Goal: Information Seeking & Learning: Learn about a topic

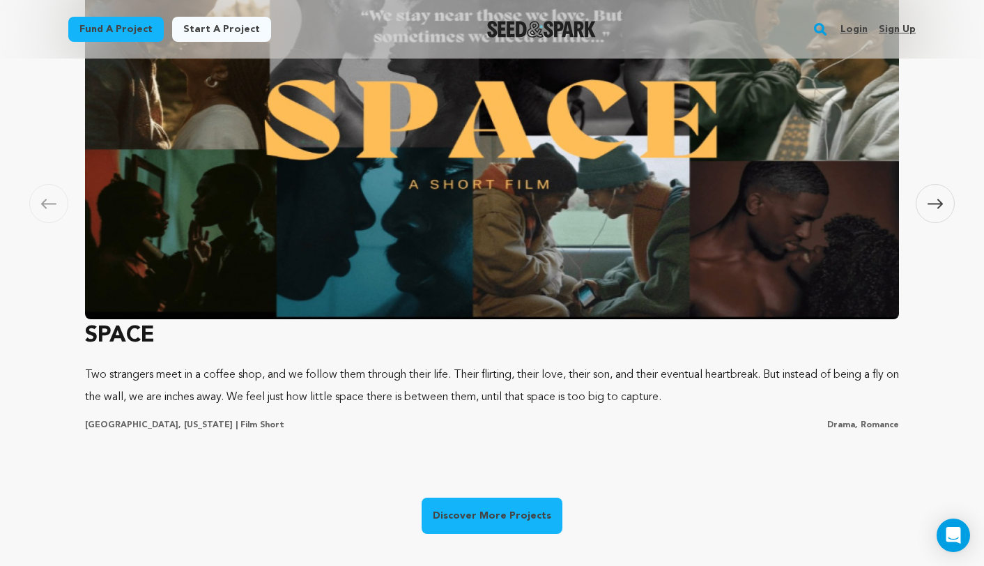
scroll to position [879, 0]
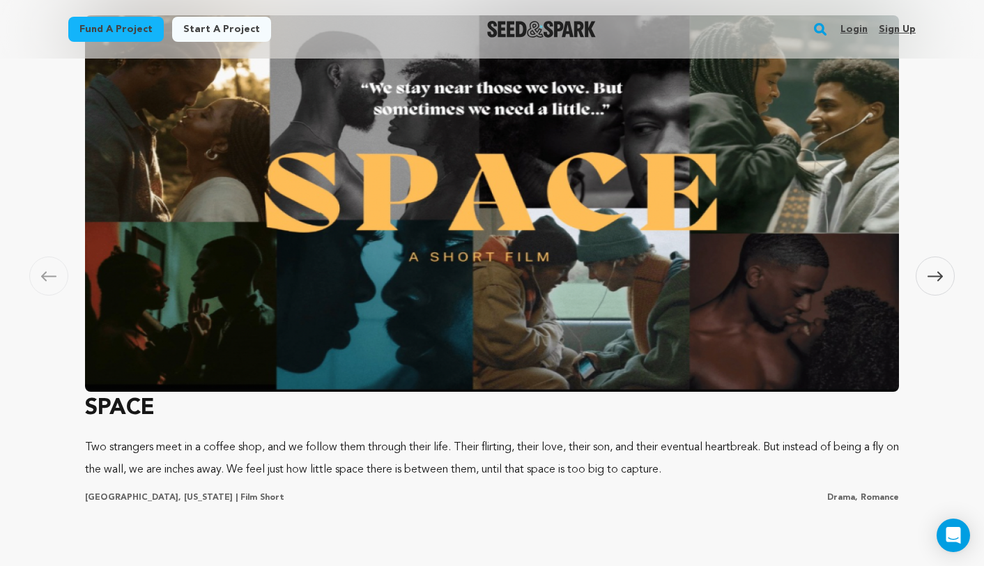
click at [934, 277] on icon at bounding box center [935, 276] width 15 height 10
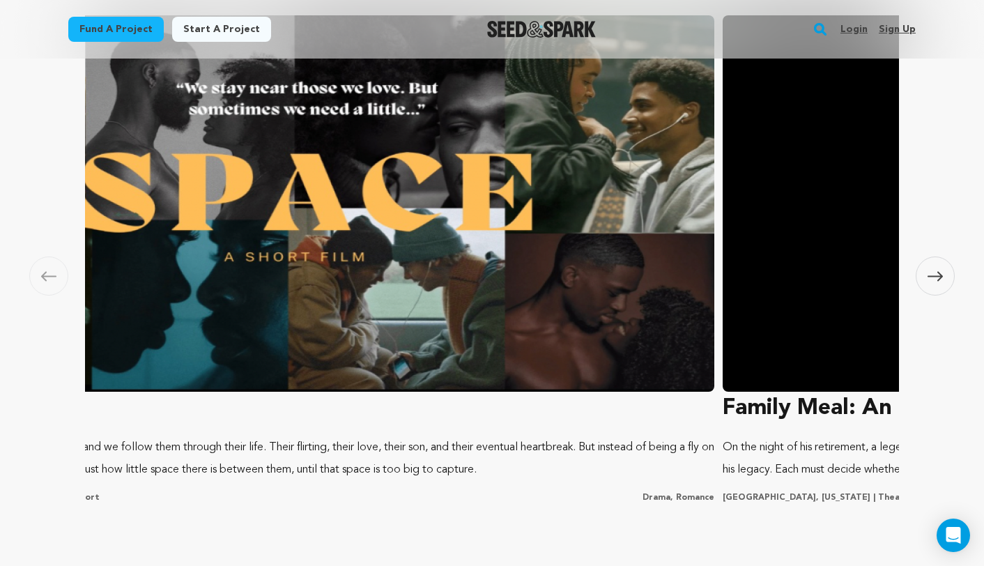
scroll to position [0, 0]
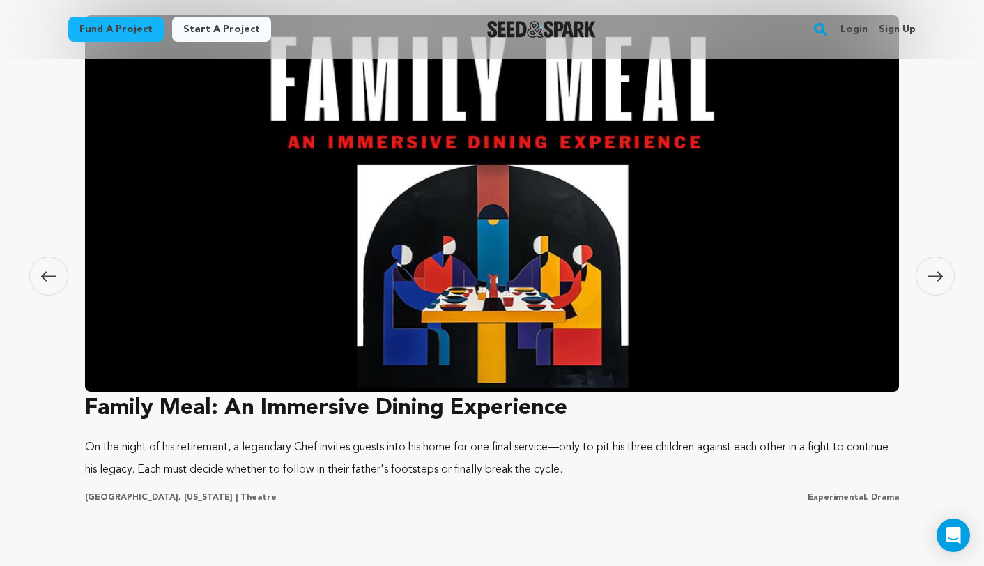
click at [935, 277] on icon at bounding box center [935, 276] width 15 height 10
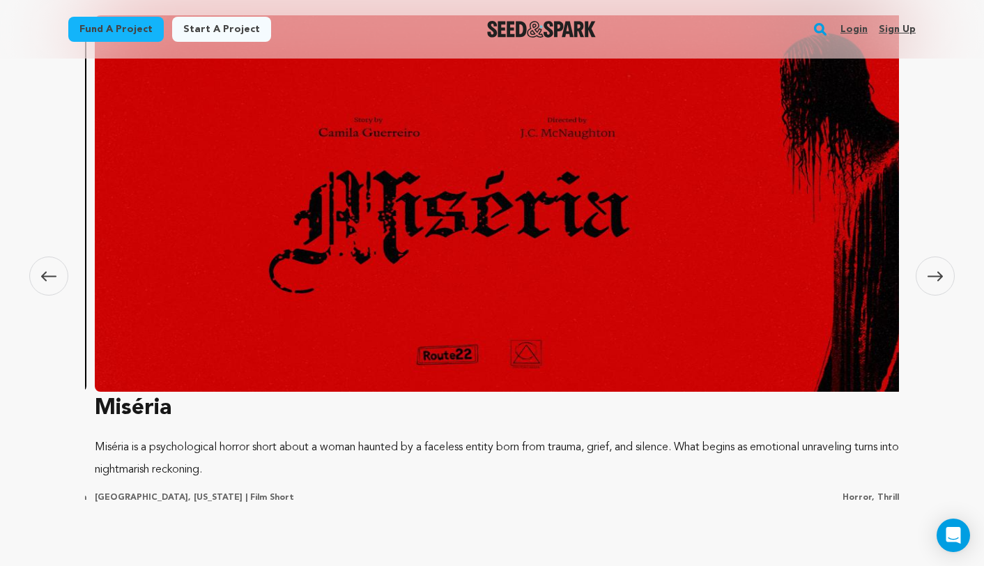
scroll to position [0, 1645]
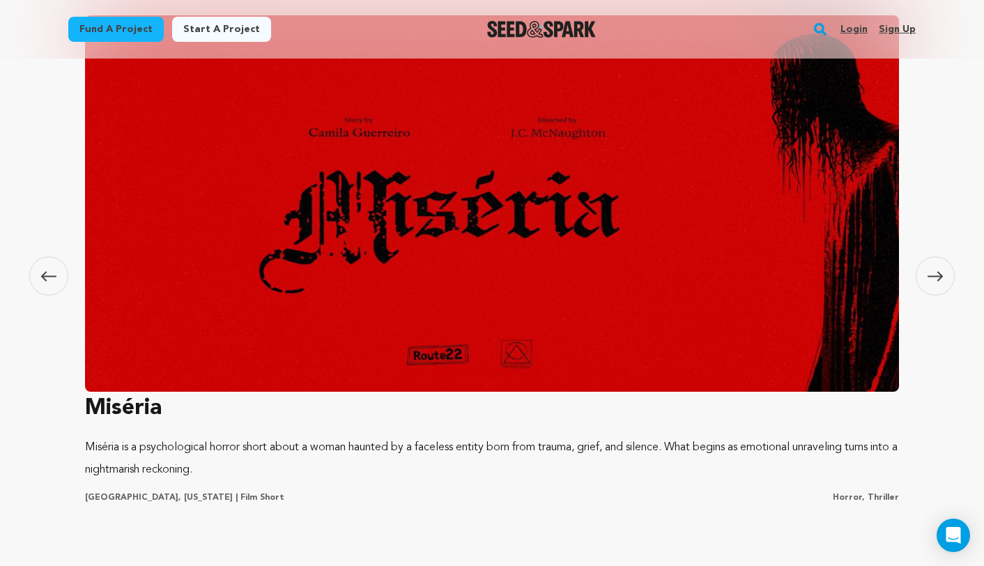
click at [935, 277] on icon at bounding box center [935, 276] width 15 height 10
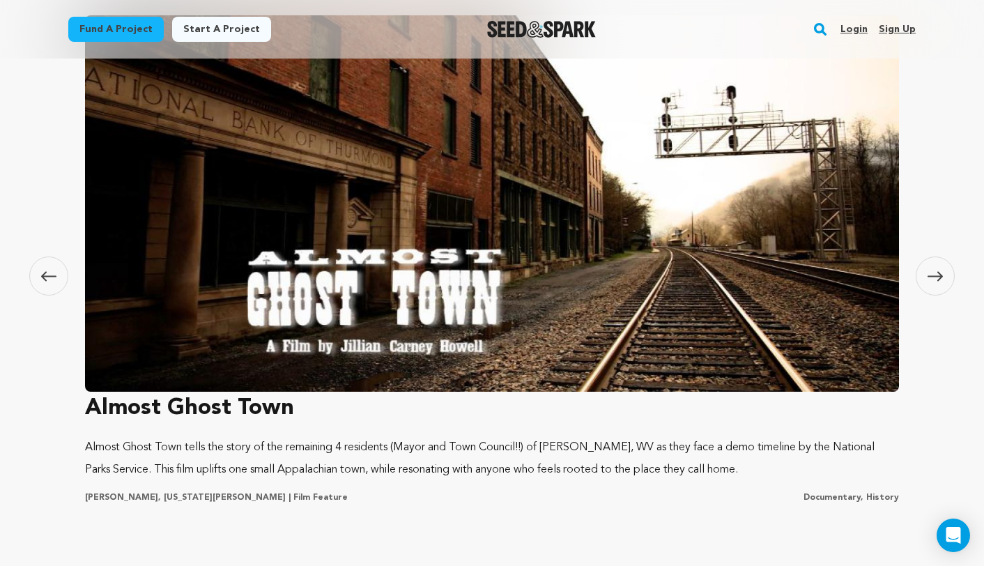
scroll to position [0, 259]
drag, startPoint x: 935, startPoint y: 277, endPoint x: 912, endPoint y: 396, distance: 120.7
click at [912, 396] on div "Carousel Skip to previous slide page [GEOGRAPHIC_DATA] SPACE Two strangers meet…" at bounding box center [492, 257] width 848 height 494
click at [463, 181] on img at bounding box center [492, 203] width 814 height 376
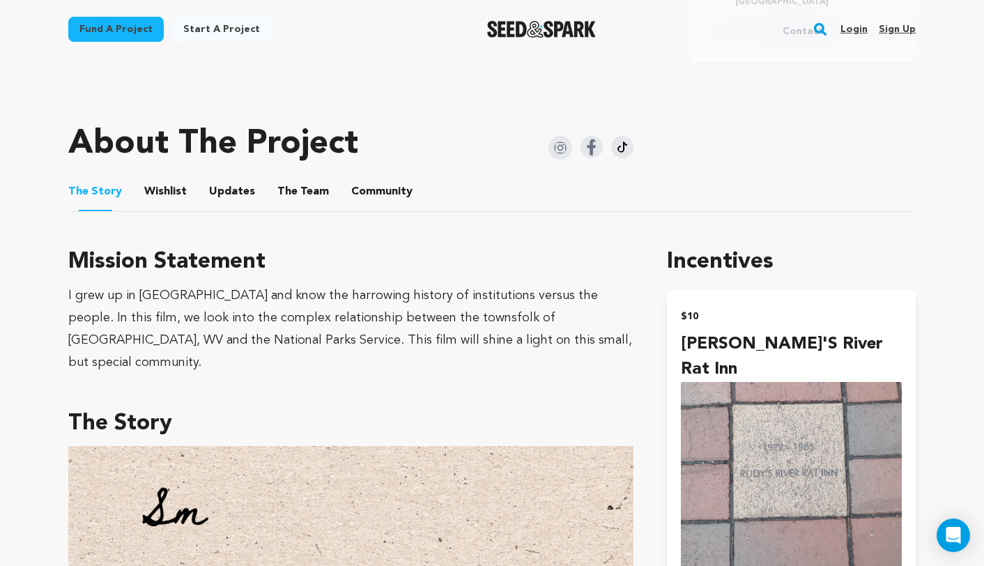
scroll to position [625, 0]
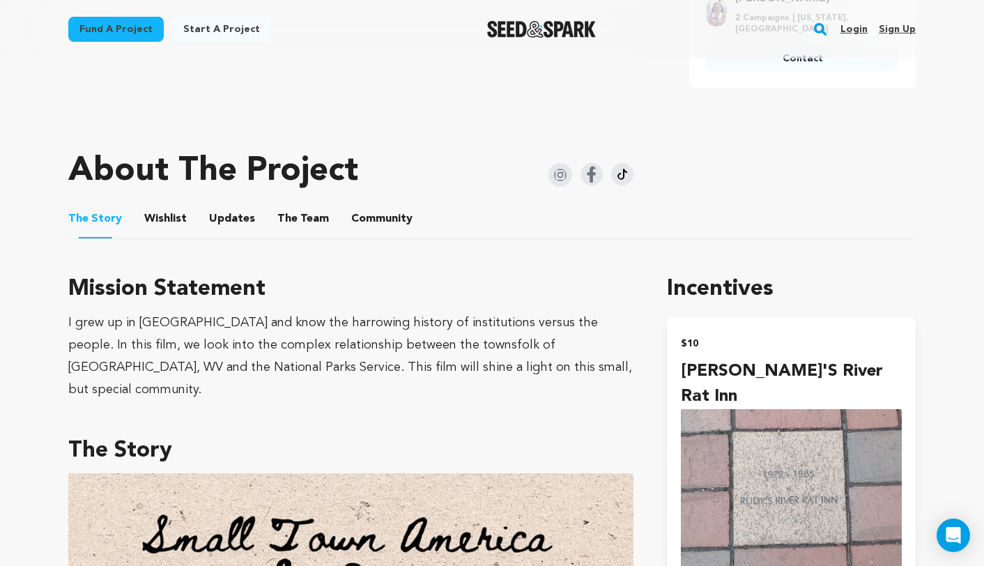
click at [320, 221] on ul "The Story The Story Wishlist Wishlist Updates Updates The Team The Team Communi…" at bounding box center [492, 219] width 848 height 40
click at [313, 220] on span "The Team" at bounding box center [303, 219] width 52 height 17
click at [307, 220] on button "The Team" at bounding box center [303, 221] width 33 height 33
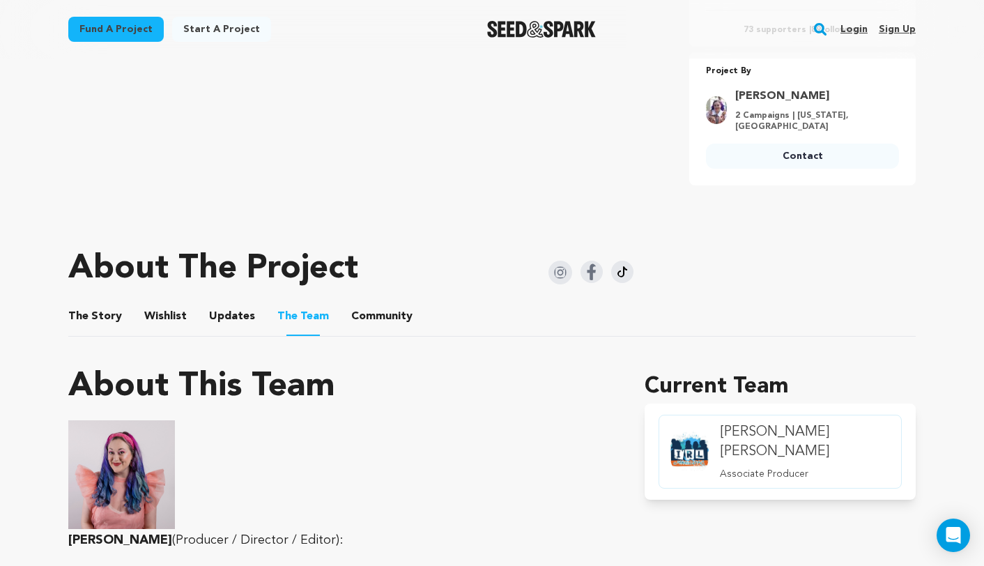
scroll to position [513, 0]
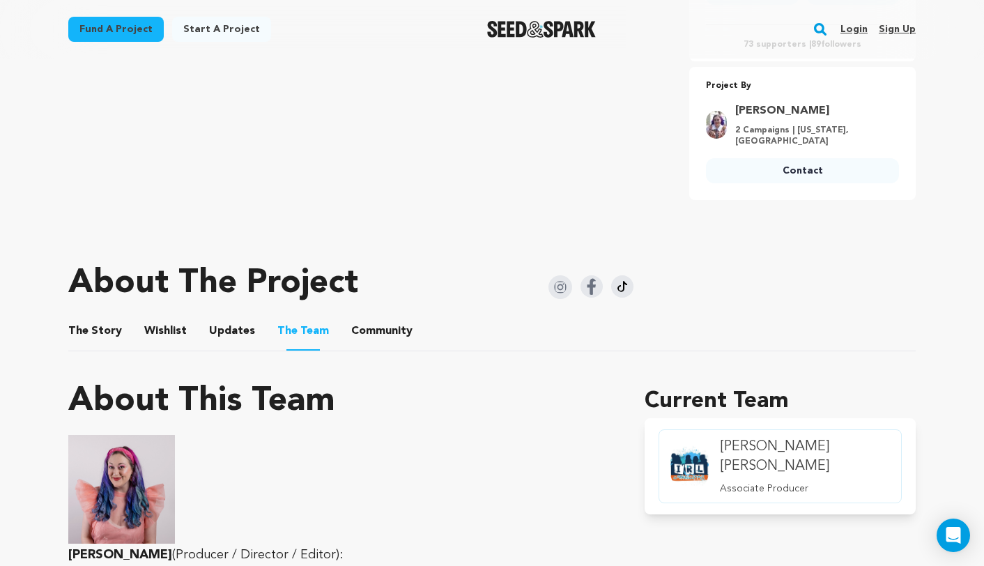
click at [169, 328] on button "Wishlist" at bounding box center [165, 333] width 33 height 33
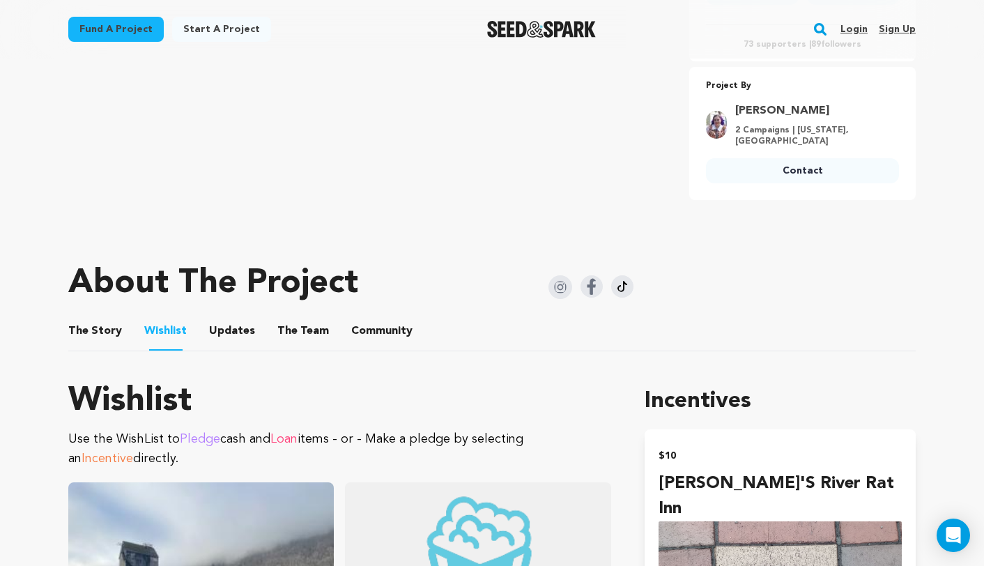
click at [94, 328] on button "The Story" at bounding box center [95, 333] width 33 height 33
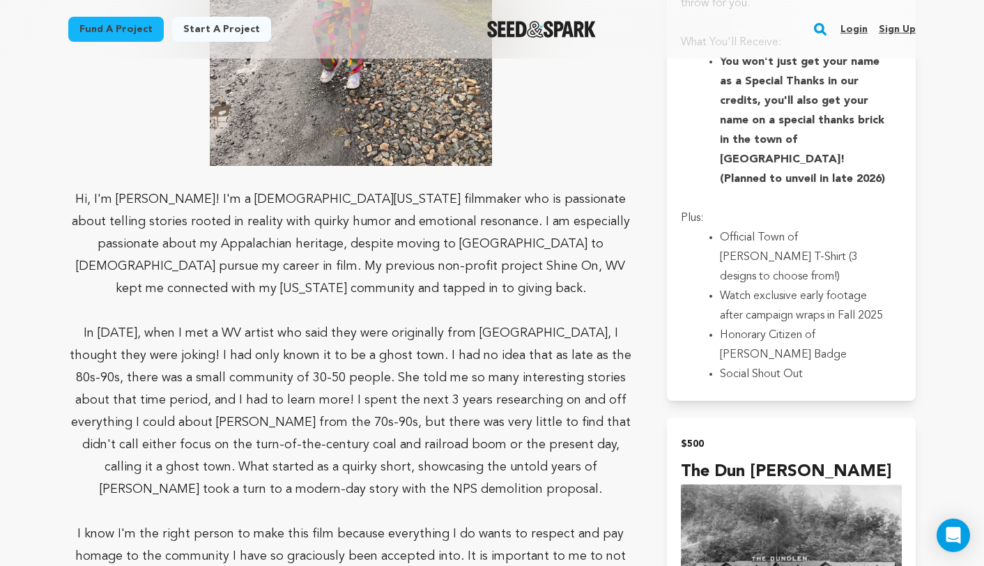
scroll to position [3451, 0]
